Goal: Information Seeking & Learning: Learn about a topic

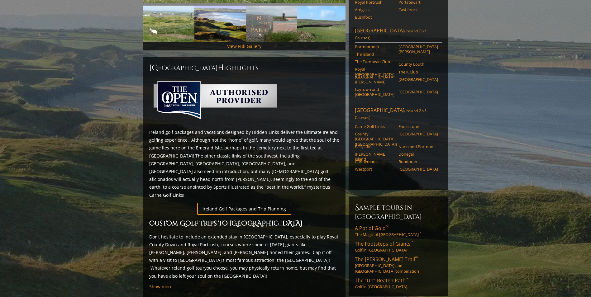
scroll to position [249, 0]
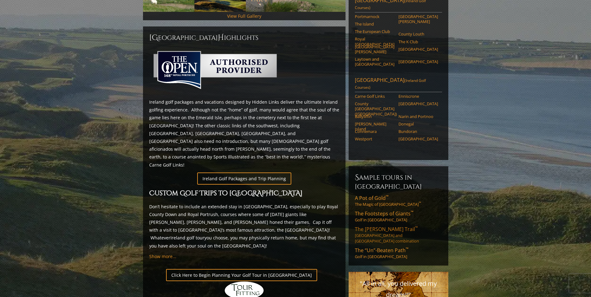
click at [370, 226] on span "The Stout Trail ™" at bounding box center [386, 229] width 63 height 7
click at [244, 173] on link "Ireland Golf Packages and Trip Planning" at bounding box center [244, 179] width 94 height 12
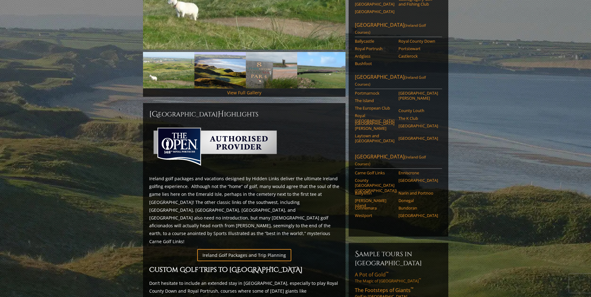
scroll to position [156, 0]
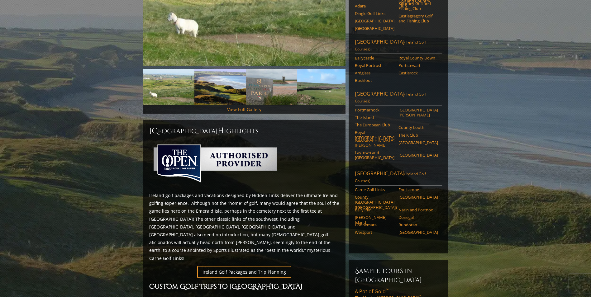
click at [359, 138] on link "Druids Glen Golf Resort" at bounding box center [375, 143] width 40 height 10
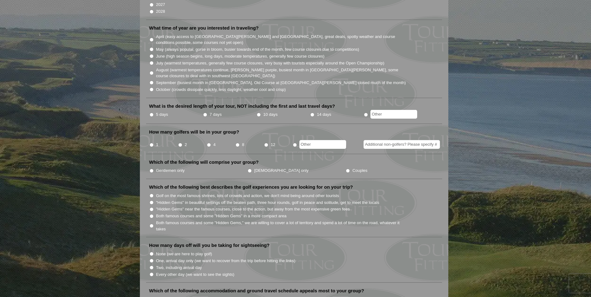
scroll to position [31, 0]
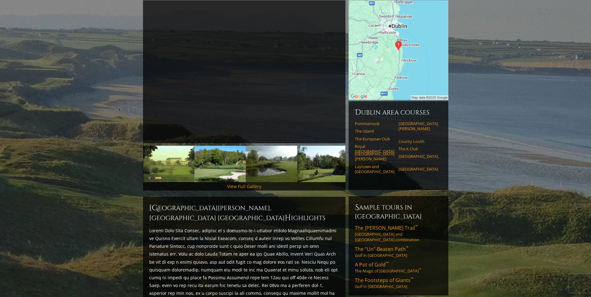
scroll to position [94, 0]
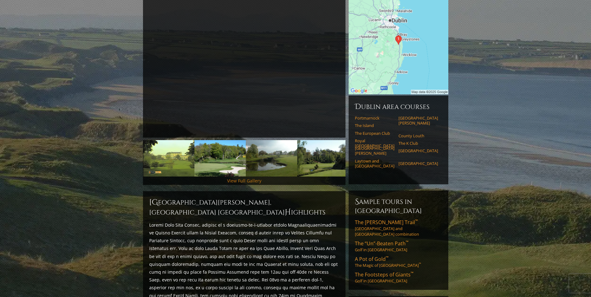
click at [234, 178] on link "View Full Gallery" at bounding box center [244, 181] width 34 height 6
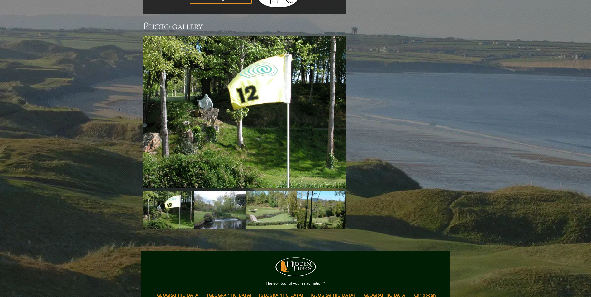
scroll to position [544, 0]
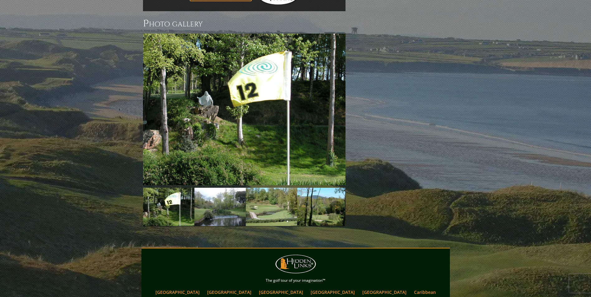
click at [209, 188] on img at bounding box center [220, 207] width 51 height 38
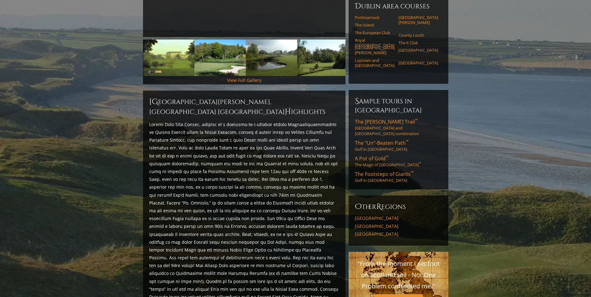
scroll to position [193, 0]
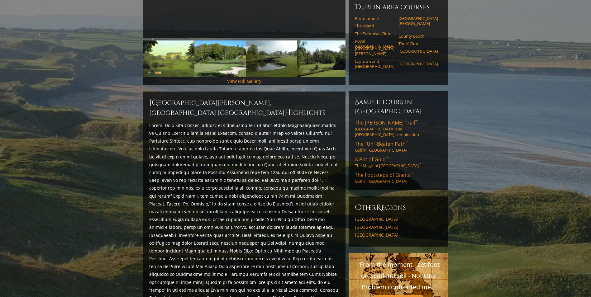
click at [382, 172] on span "The Footsteps of Giants ™" at bounding box center [384, 175] width 59 height 7
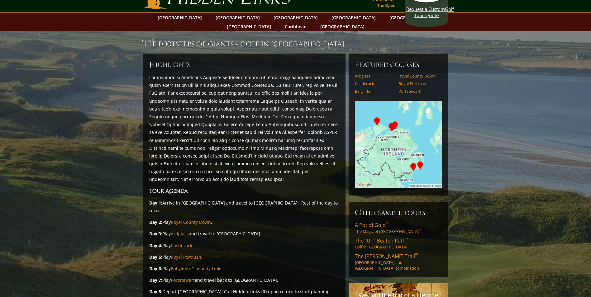
scroll to position [31, 0]
